Goal: Information Seeking & Learning: Learn about a topic

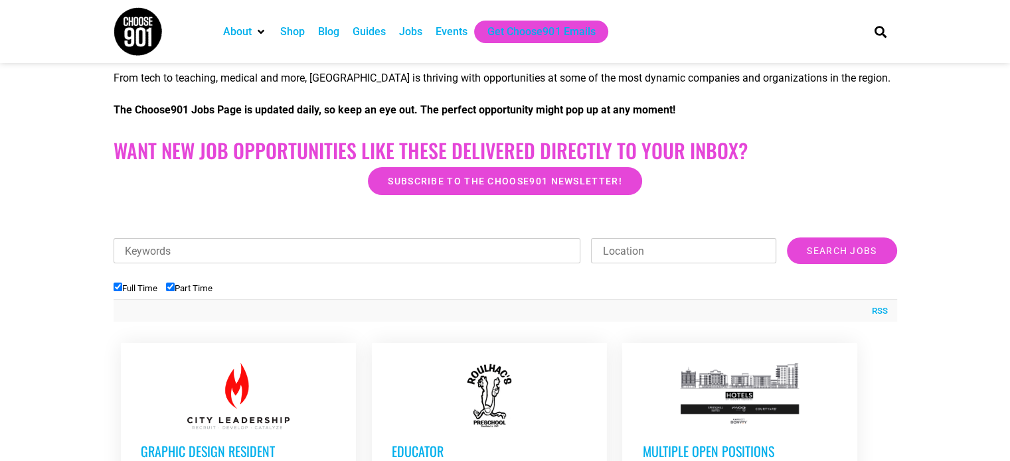
scroll to position [465, 0]
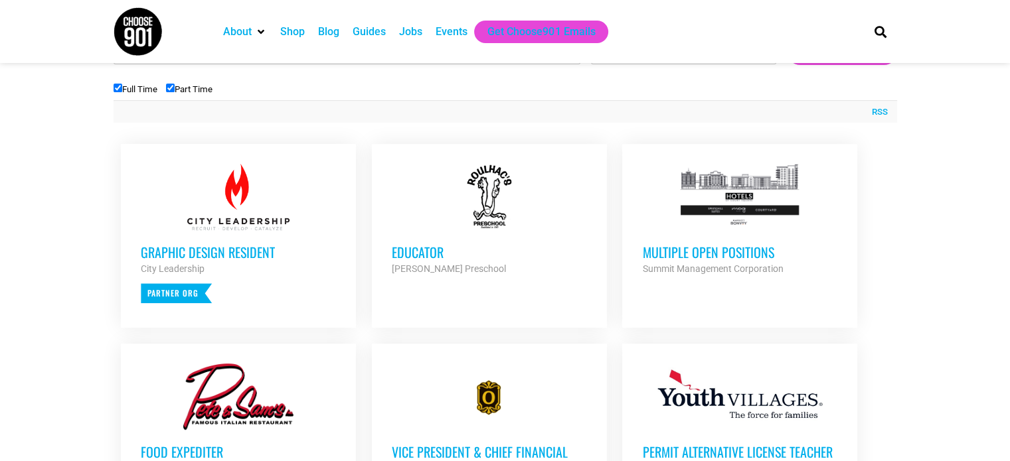
click at [725, 249] on h3 "Multiple Open Positions" at bounding box center [739, 252] width 195 height 17
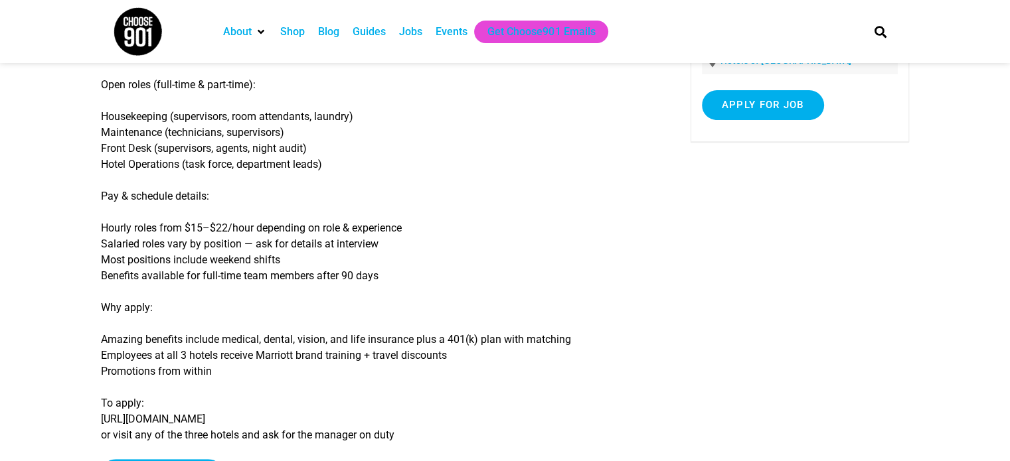
scroll to position [199, 0]
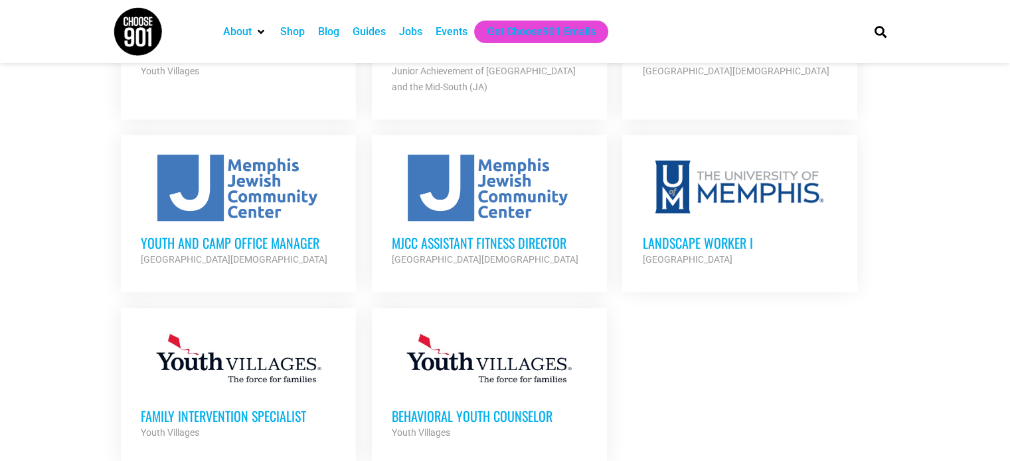
scroll to position [1527, 0]
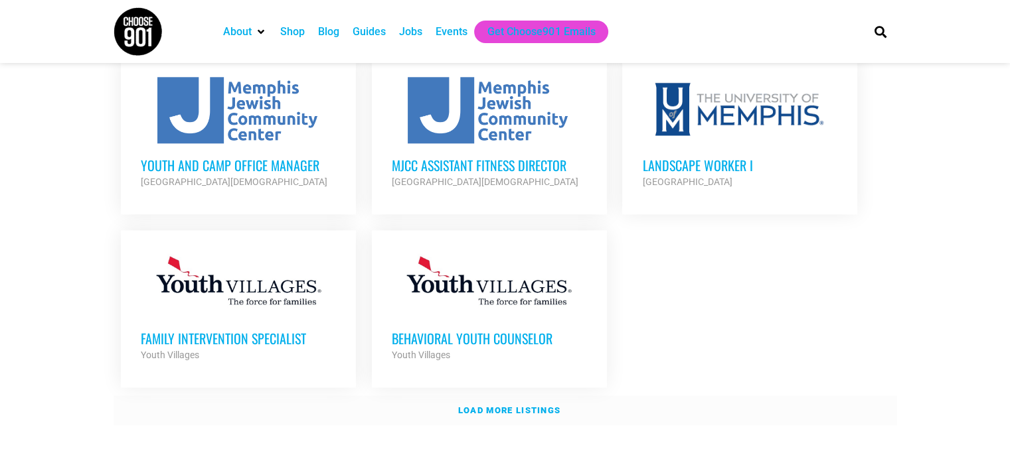
click at [531, 406] on strong "Load more listings" at bounding box center [509, 411] width 102 height 10
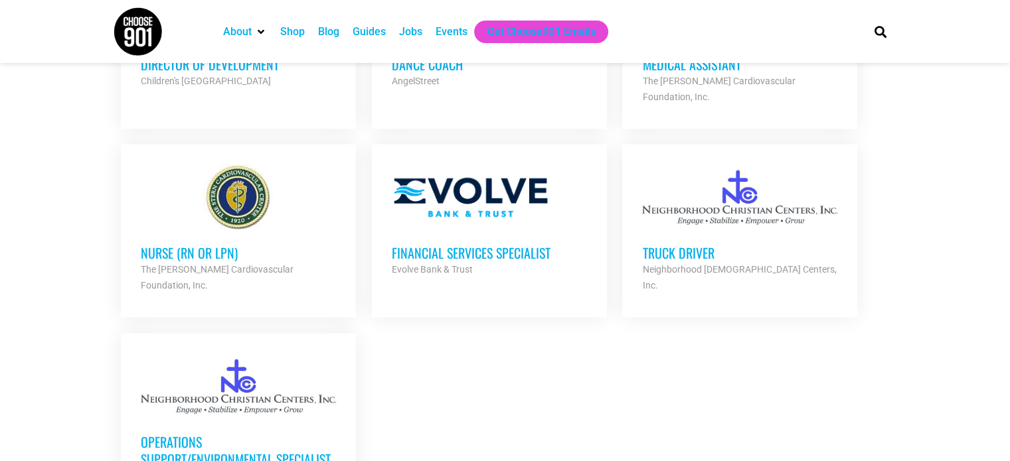
scroll to position [2789, 0]
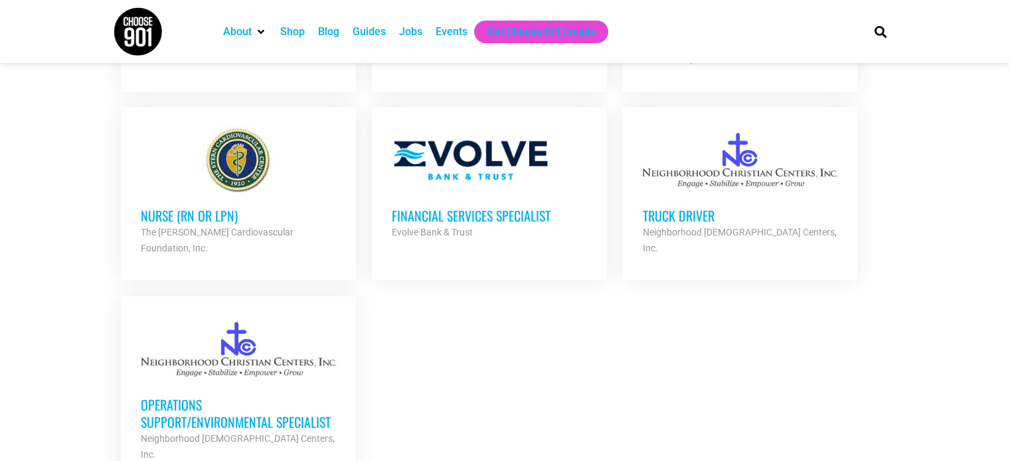
click at [191, 396] on h3 "Operations Support/Environmental Specialist" at bounding box center [238, 413] width 195 height 35
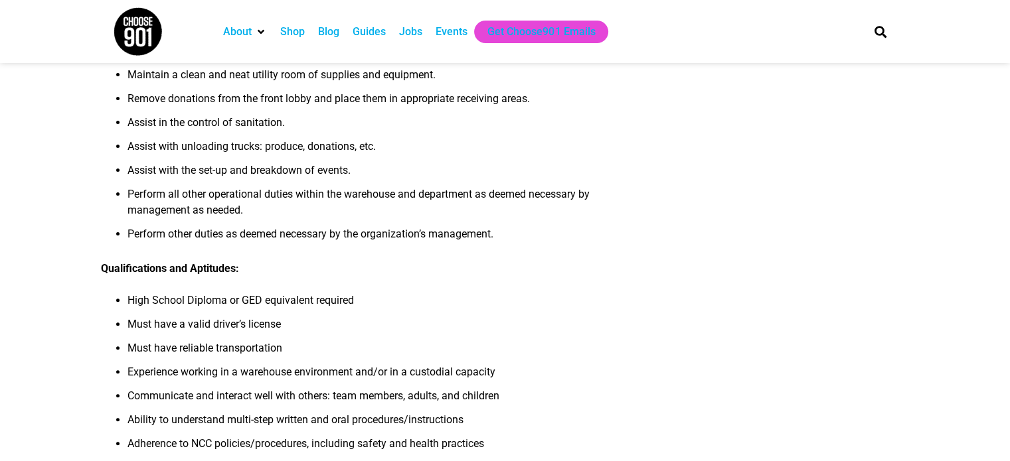
scroll to position [398, 0]
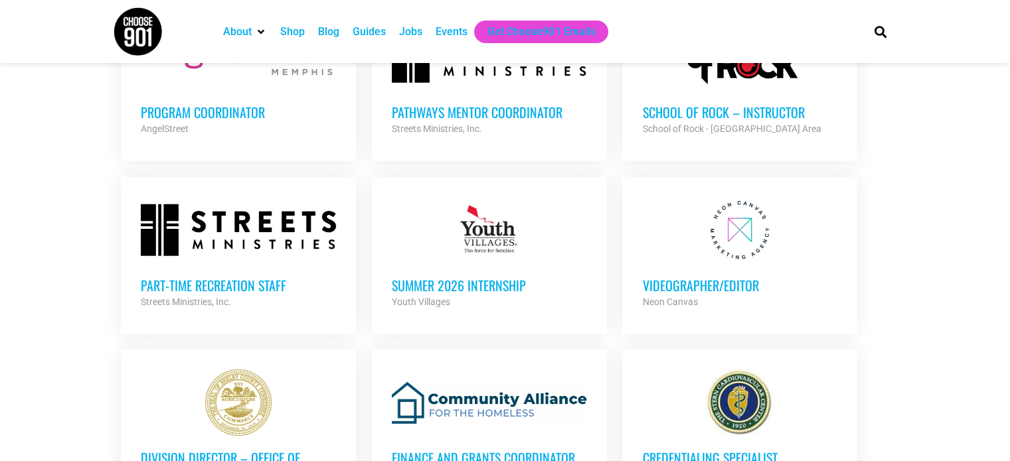
scroll to position [3453, 0]
